Goal: Use online tool/utility: Utilize a website feature to perform a specific function

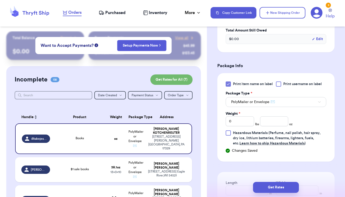
scroll to position [192, 0]
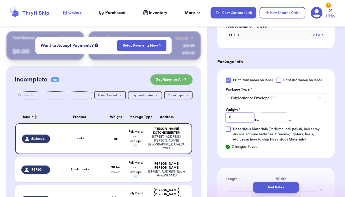
click at [239, 118] on input "0" at bounding box center [240, 118] width 28 height 10
type input "4"
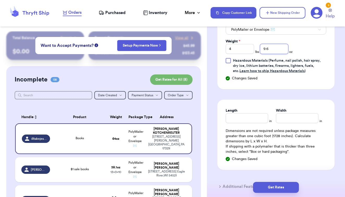
scroll to position [260, 0]
type input "9.6"
click at [248, 117] on input "Length" at bounding box center [247, 118] width 42 height 10
type input "15.5"
type input "12"
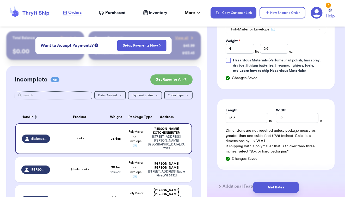
click at [273, 194] on div "Get Rates" at bounding box center [276, 187] width 138 height 19
click at [275, 188] on button "Get Rates" at bounding box center [276, 187] width 46 height 11
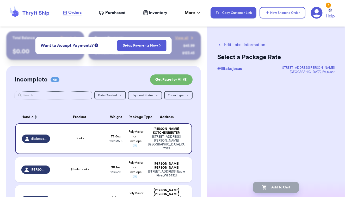
scroll to position [0, 0]
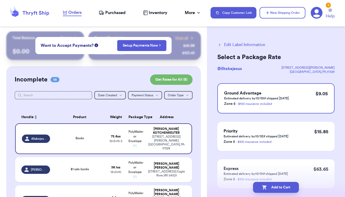
click at [227, 46] on button "Edit Label Information" at bounding box center [241, 45] width 48 height 6
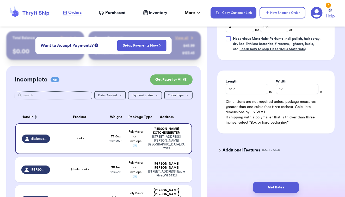
scroll to position [283, 0]
click at [227, 154] on div "Additional Features (Media Mail)" at bounding box center [272, 150] width 117 height 13
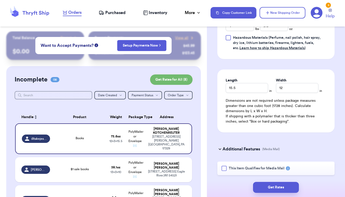
click at [225, 168] on div at bounding box center [223, 168] width 5 height 5
click at [0, 0] on input "This Item Qualifies for Media Mail" at bounding box center [0, 0] width 0 height 0
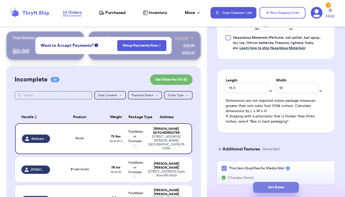
click at [264, 185] on button "Get Rates" at bounding box center [276, 187] width 46 height 11
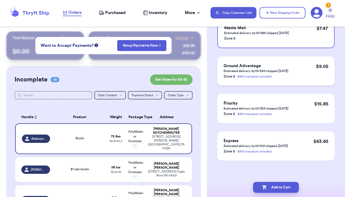
scroll to position [0, 0]
